Goal: Task Accomplishment & Management: Use online tool/utility

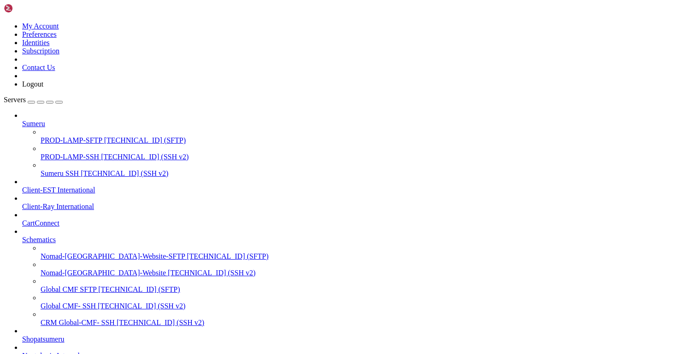
scroll to position [140, 0]
click at [65, 335] on span "Shopatsumeru" at bounding box center [43, 339] width 42 height 8
drag, startPoint x: 237, startPoint y: 689, endPoint x: 13, endPoint y: 682, distance: 224.5
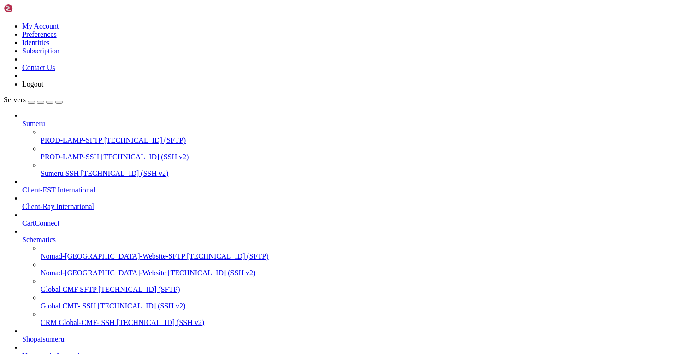
drag, startPoint x: 61, startPoint y: 828, endPoint x: -15, endPoint y: 619, distance: 222.4
copy div "GNU nano 5.4 .htaccess <IfModule mod_rewrite.c> <IfModule mod_negotiation.c> Op…"
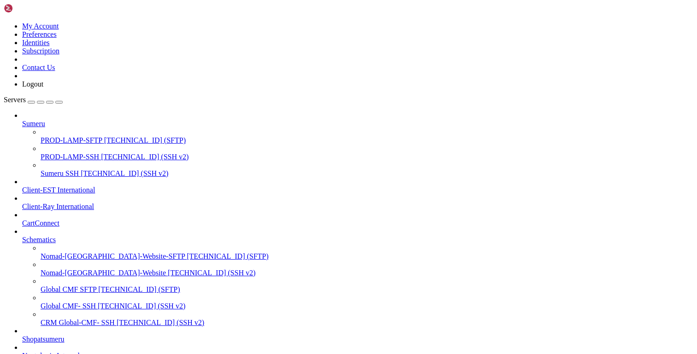
type input "/home/bitnami"
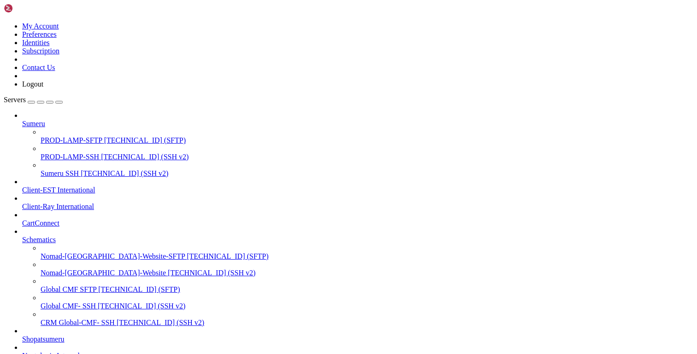
scroll to position [68069, 0]
